Goal: Find specific page/section

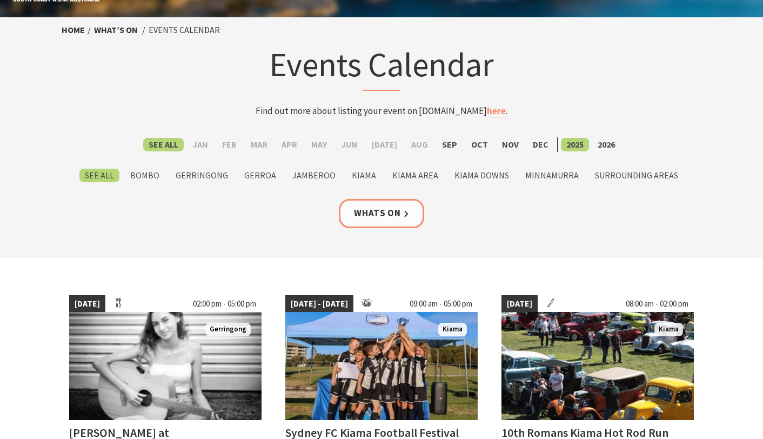
scroll to position [42, 0]
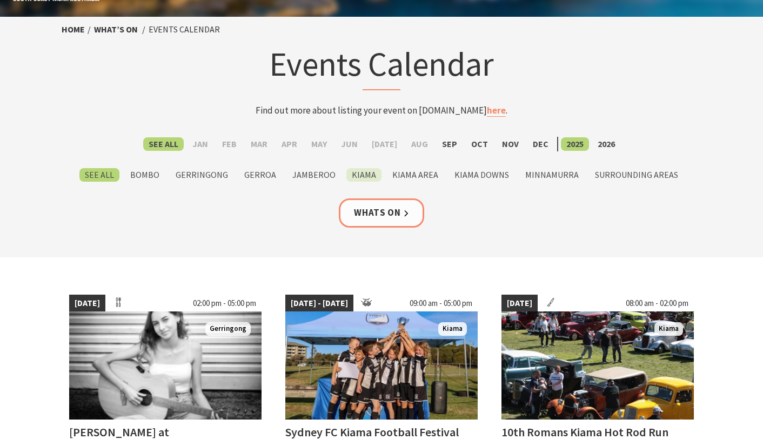
click at [373, 178] on label "Kiama" at bounding box center [363, 175] width 35 height 14
click at [0, 0] on input "Kiama" at bounding box center [0, 0] width 0 height 0
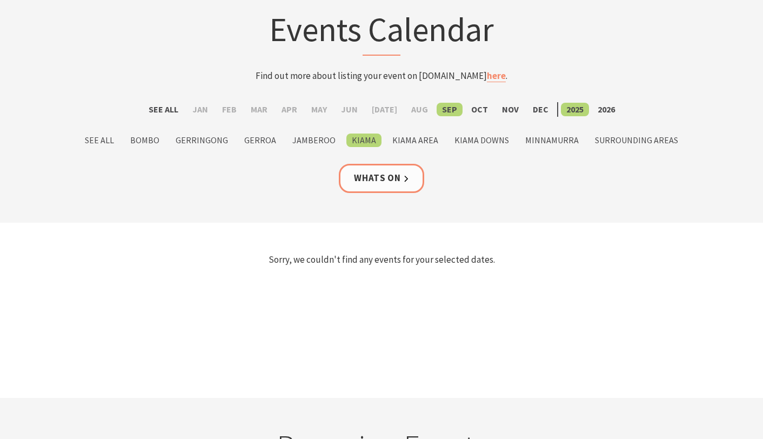
scroll to position [77, 0]
click at [412, 140] on label "Kiama Area" at bounding box center [415, 140] width 57 height 14
click at [0, 0] on input "Kiama Area" at bounding box center [0, 0] width 0 height 0
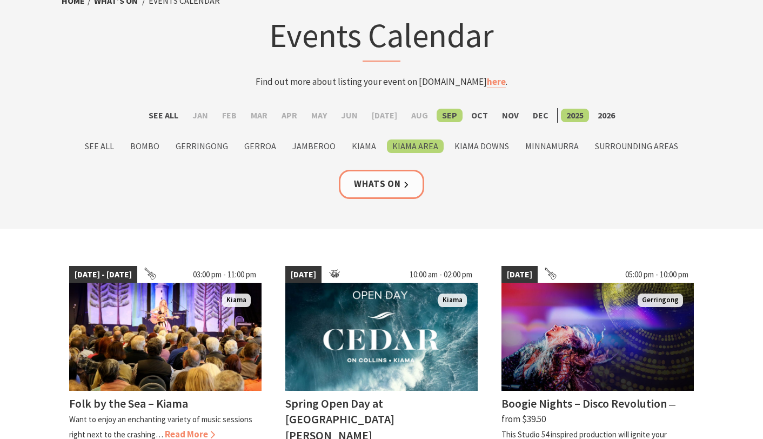
scroll to position [69, 0]
